Goal: Task Accomplishment & Management: Manage account settings

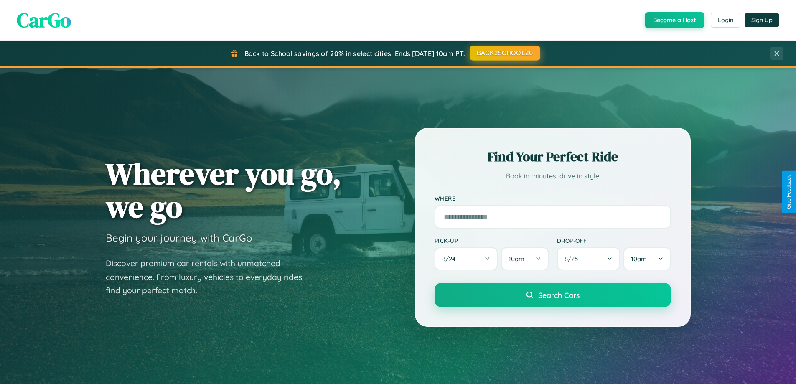
click at [504, 53] on button "BACK2SCHOOL20" at bounding box center [504, 53] width 71 height 15
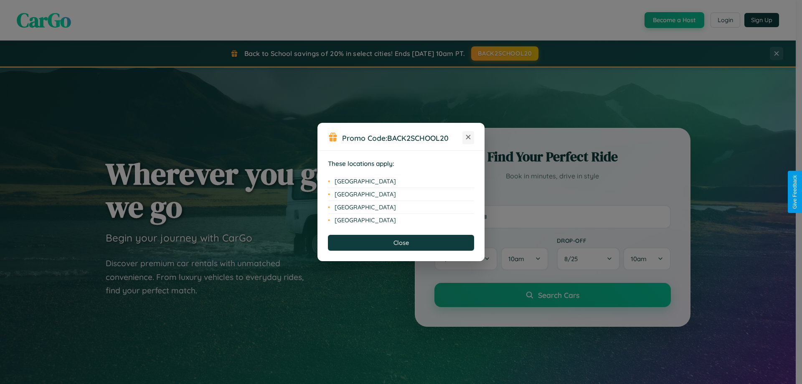
click at [468, 137] on icon at bounding box center [468, 137] width 5 height 5
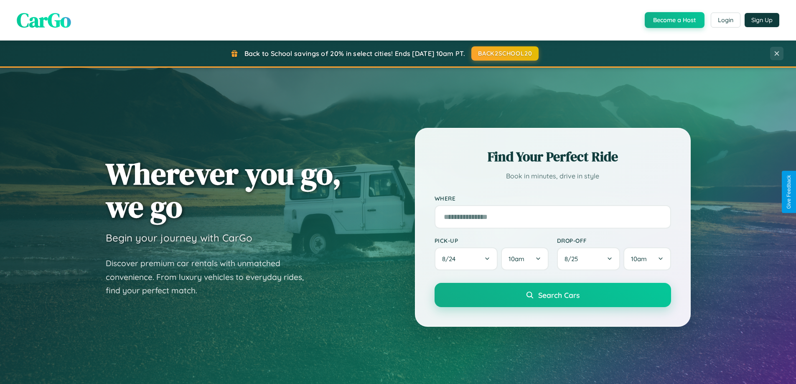
scroll to position [360, 0]
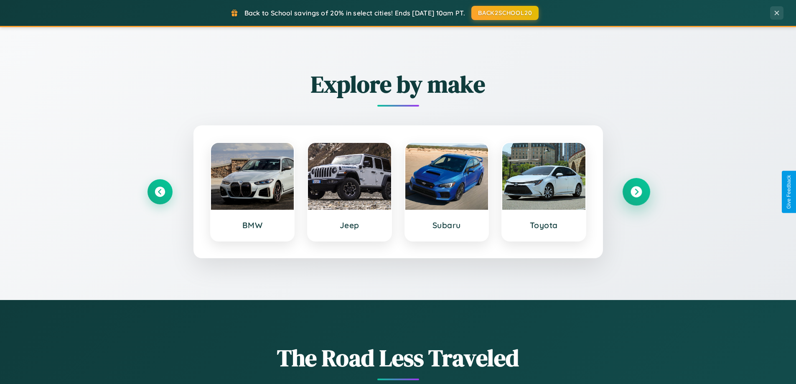
click at [636, 192] on icon at bounding box center [635, 191] width 11 height 11
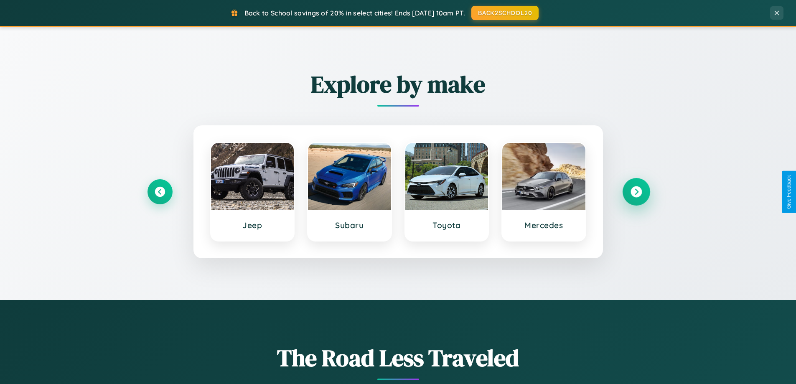
click at [636, 192] on icon at bounding box center [635, 191] width 11 height 11
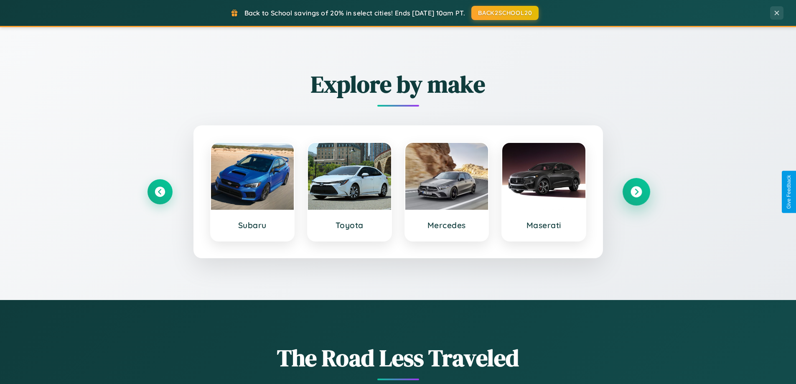
scroll to position [0, 0]
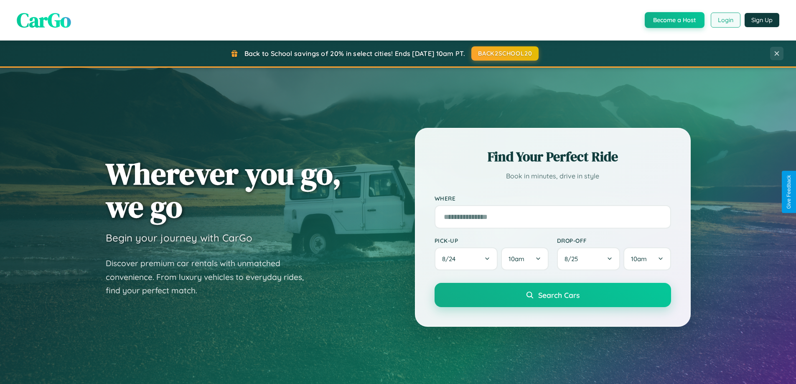
click at [725, 20] on button "Login" at bounding box center [725, 20] width 30 height 15
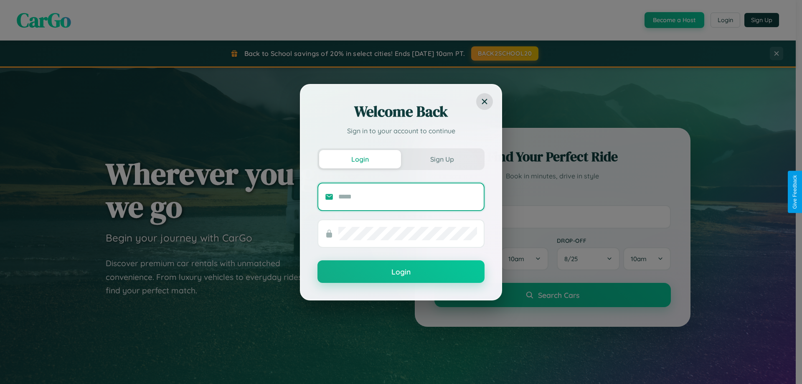
click at [408, 196] on input "text" at bounding box center [407, 196] width 139 height 13
type input "**********"
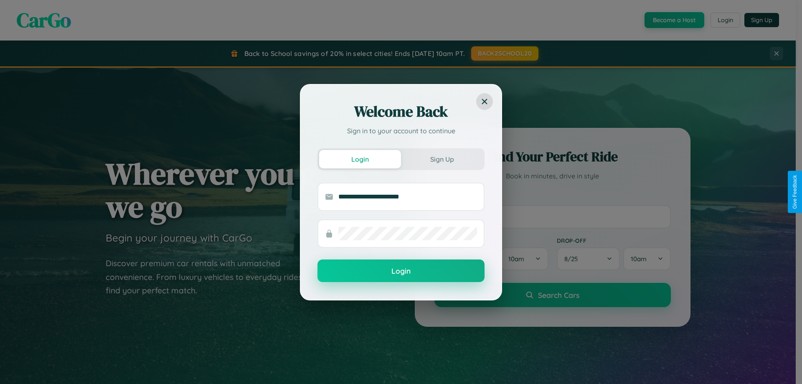
click at [401, 271] on button "Login" at bounding box center [400, 270] width 167 height 23
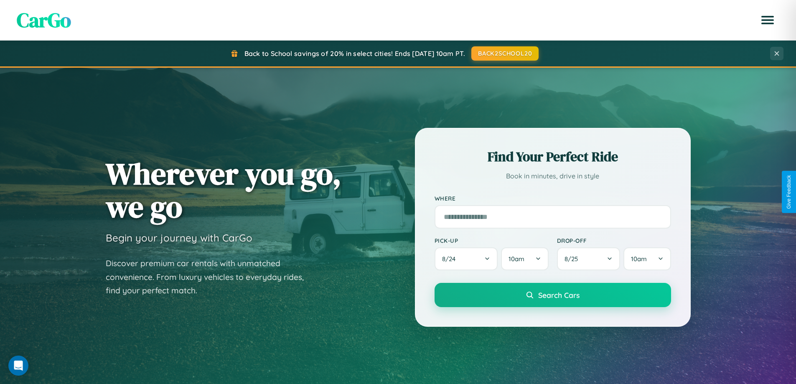
scroll to position [25, 0]
